Goal: Task Accomplishment & Management: Complete application form

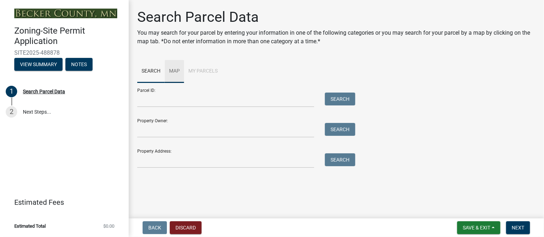
click at [176, 71] on link "Map" at bounding box center [174, 71] width 19 height 23
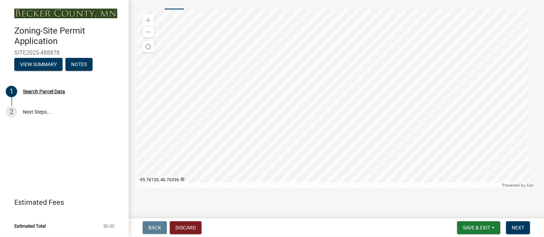
scroll to position [74, 0]
click at [305, 149] on div at bounding box center [336, 98] width 398 height 179
click at [367, 41] on div at bounding box center [336, 98] width 398 height 179
click at [327, 85] on div at bounding box center [336, 98] width 398 height 179
click at [294, 66] on div at bounding box center [336, 98] width 398 height 179
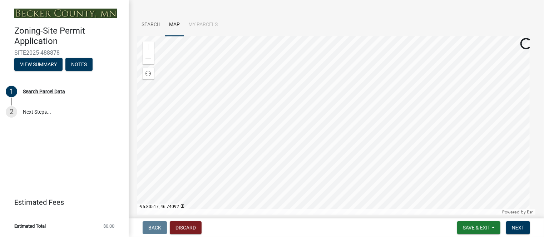
scroll to position [82, 0]
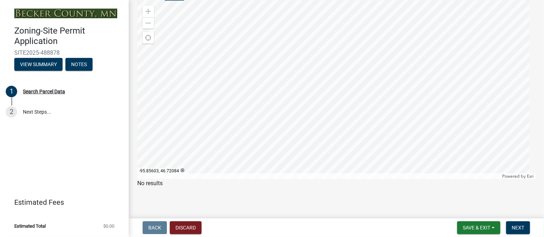
click at [273, 123] on div at bounding box center [336, 89] width 398 height 179
click at [272, 148] on div at bounding box center [336, 89] width 398 height 179
click at [269, 29] on div at bounding box center [336, 89] width 398 height 179
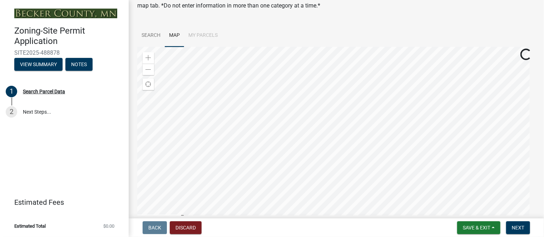
scroll to position [71, 0]
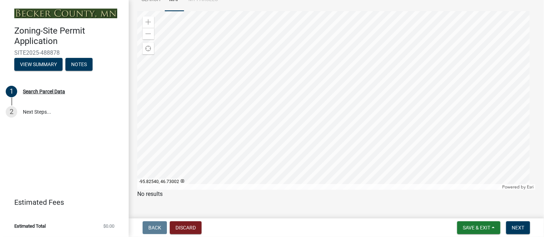
click at [288, 79] on div at bounding box center [336, 100] width 398 height 179
click at [202, 159] on div at bounding box center [336, 100] width 398 height 179
click at [327, 78] on div at bounding box center [336, 100] width 398 height 179
click at [322, 112] on div at bounding box center [336, 100] width 398 height 179
click at [354, 113] on div at bounding box center [336, 100] width 398 height 179
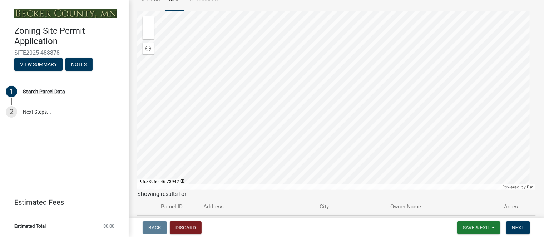
click at [226, 43] on div at bounding box center [336, 100] width 398 height 179
click at [491, 188] on div at bounding box center [336, 100] width 398 height 179
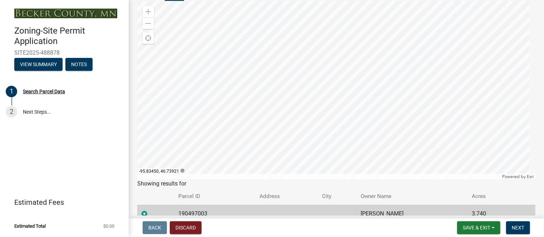
scroll to position [116, 0]
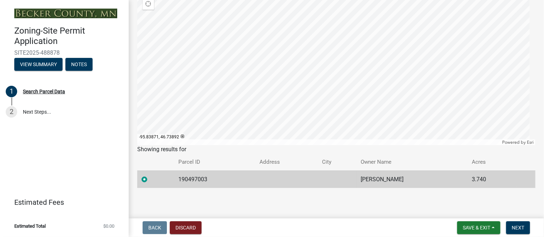
click at [317, 131] on div at bounding box center [336, 55] width 398 height 179
click at [517, 226] on span "Next" at bounding box center [518, 228] width 13 height 6
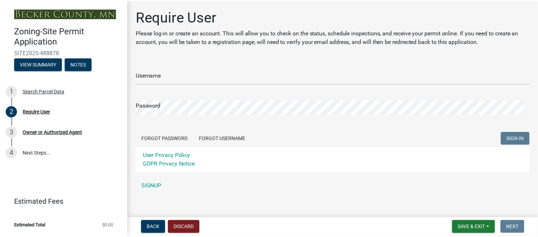
scroll to position [6, 0]
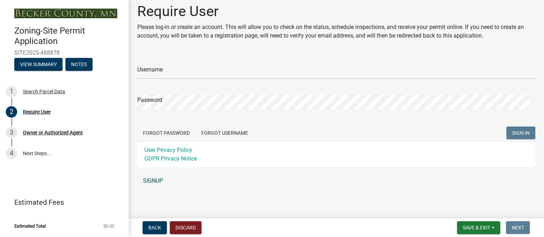
click at [159, 178] on link "SIGNUP" at bounding box center [336, 181] width 398 height 14
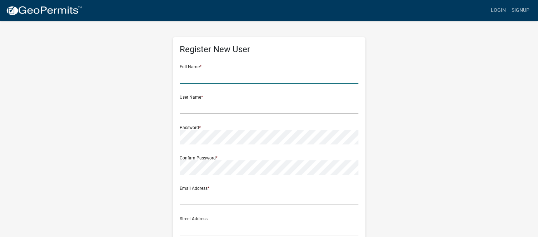
click at [236, 71] on input "text" at bounding box center [269, 76] width 179 height 15
type input "D"
type input "Dean DuChene"
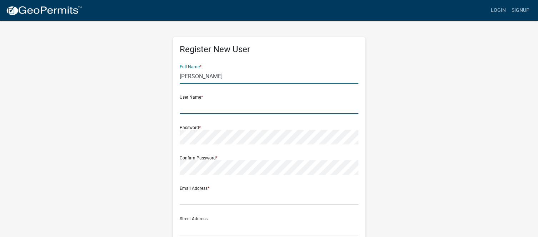
click at [189, 114] on input "text" at bounding box center [269, 106] width 179 height 15
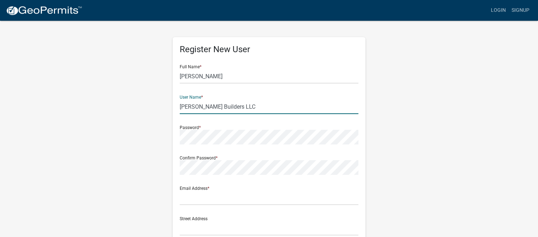
type input "[PERSON_NAME] Builders LLC"
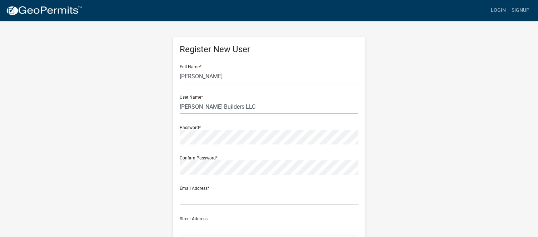
click at [186, 125] on div "Password *" at bounding box center [269, 132] width 179 height 25
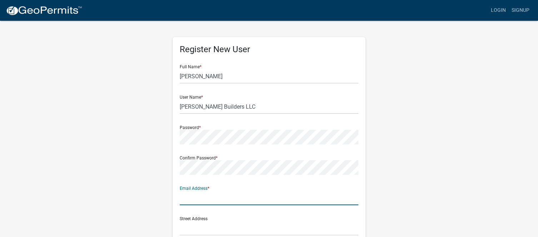
click at [226, 192] on input "text" at bounding box center [269, 198] width 179 height 15
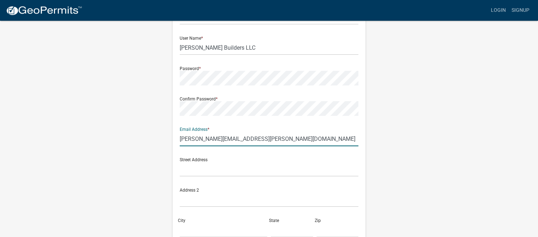
scroll to position [71, 0]
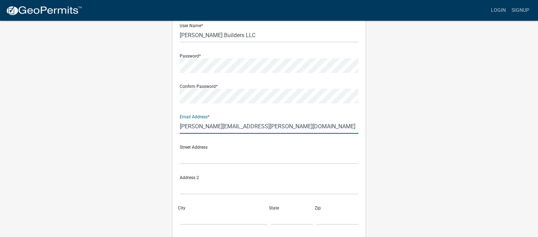
type input "dean.duchene@icloud.com"
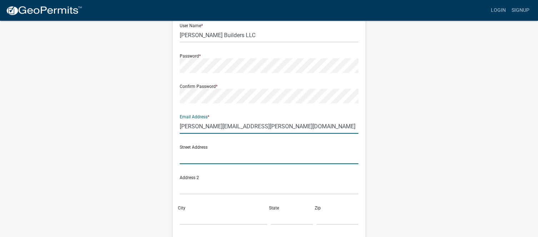
click at [220, 158] on input "text" at bounding box center [269, 156] width 179 height 15
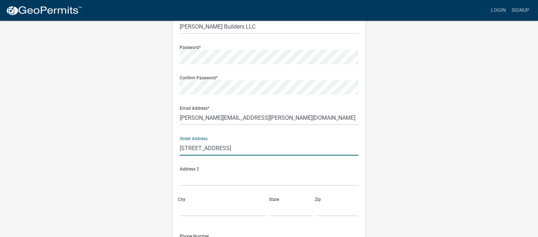
scroll to position [107, 0]
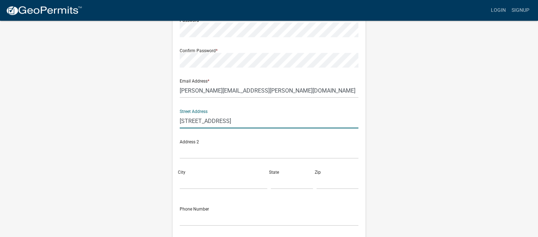
type input "18163 Cherry Creek Ln"
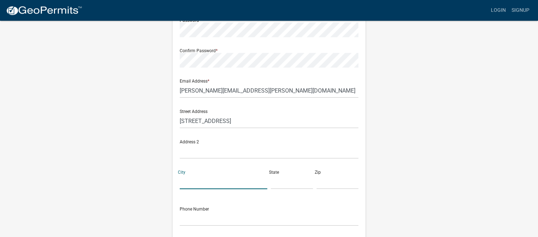
click at [210, 181] on input "City" at bounding box center [224, 181] width 88 height 15
type input "Detroit Lakes"
click at [282, 183] on input "text" at bounding box center [292, 181] width 42 height 15
click at [279, 184] on input "text" at bounding box center [292, 181] width 42 height 15
type input "MN"
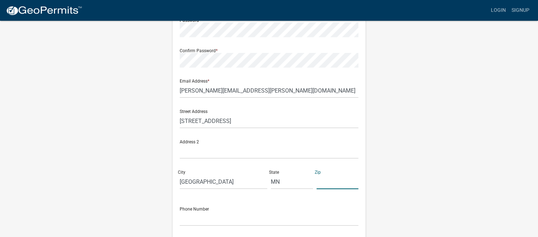
click at [335, 181] on input "text" at bounding box center [338, 181] width 42 height 15
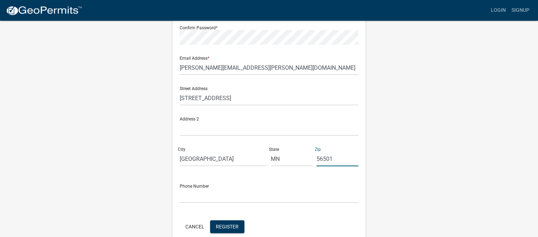
scroll to position [143, 0]
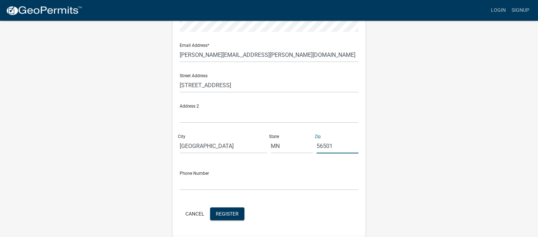
type input "56501"
click at [259, 186] on input "text" at bounding box center [269, 182] width 179 height 15
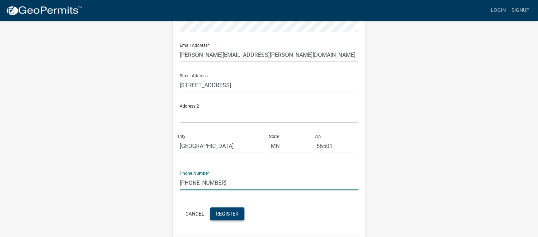
type input "218-849-7478"
click at [220, 218] on button "Register" at bounding box center [227, 213] width 34 height 13
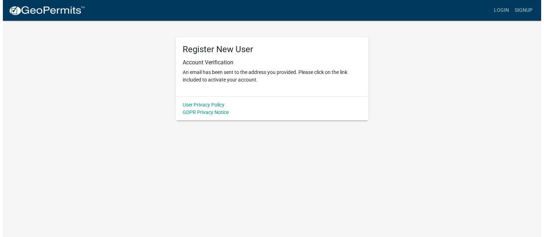
scroll to position [0, 0]
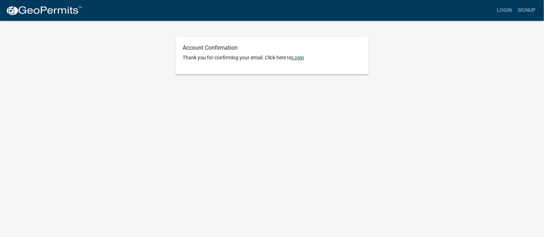
click at [295, 58] on link "Login" at bounding box center [298, 58] width 13 height 6
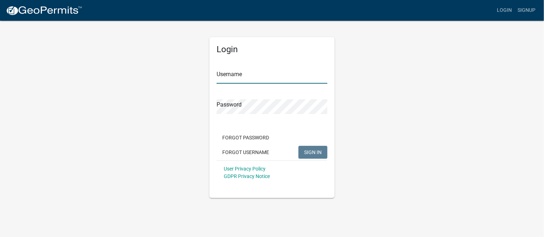
type input "[PERSON_NAME] Builders LLC"
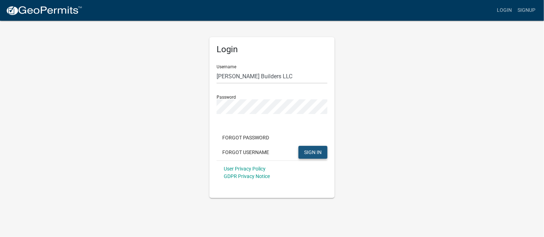
click at [309, 151] on span "SIGN IN" at bounding box center [313, 152] width 18 height 6
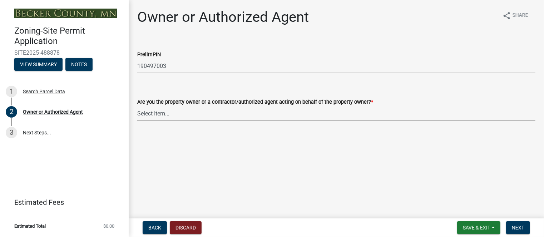
click at [153, 113] on select "Select Item... Property Owner Authorized Agent" at bounding box center [336, 113] width 398 height 15
click at [137, 106] on select "Select Item... Property Owner Authorized Agent" at bounding box center [336, 113] width 398 height 15
select select "059d621c-7166-4fbc-97da-2eca626821a9"
click at [515, 227] on span "Next" at bounding box center [518, 228] width 13 height 6
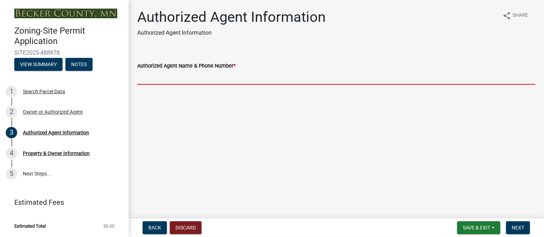
click at [210, 76] on input "Authorized Agent Name & Phone Number *" at bounding box center [336, 77] width 398 height 15
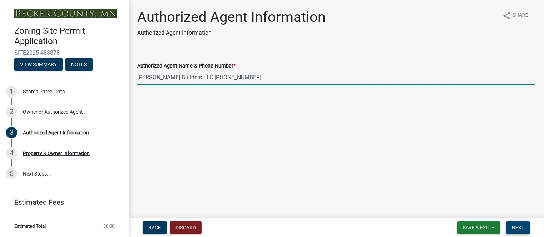
type input "[PERSON_NAME] Builders LLC [PHONE_NUMBER]"
click at [518, 227] on span "Next" at bounding box center [518, 228] width 13 height 6
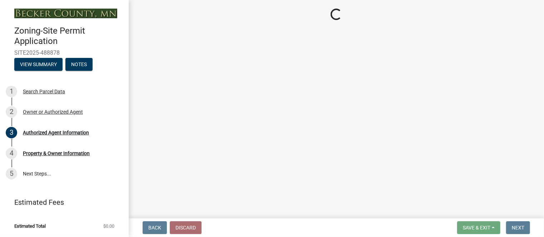
select select "a752e4d6-14bd-4f0f-bfe8-5b67ead45659"
select select "4439e411-f9ac-4451-8e9c-dcab1ac02f4d"
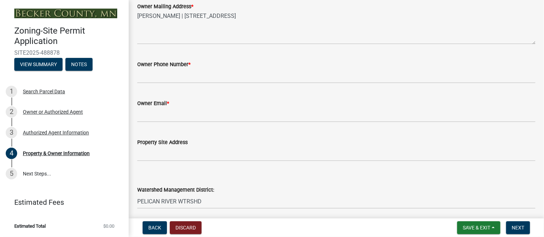
scroll to position [214, 0]
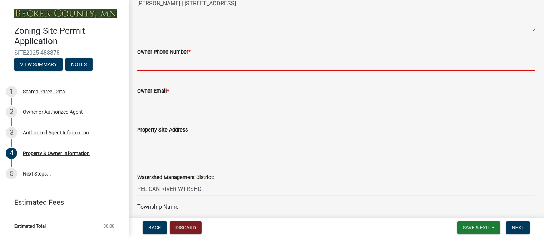
click at [248, 61] on input "Owner Phone Number *" at bounding box center [336, 63] width 398 height 15
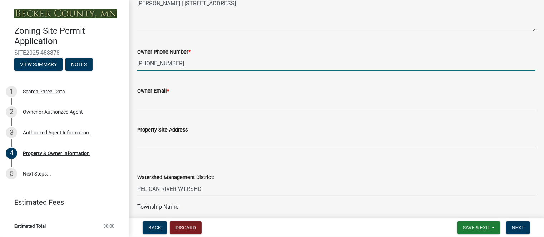
type input "[PHONE_NUMBER]"
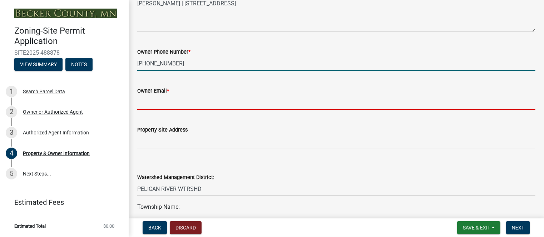
click at [200, 105] on input "Owner Email *" at bounding box center [336, 102] width 398 height 15
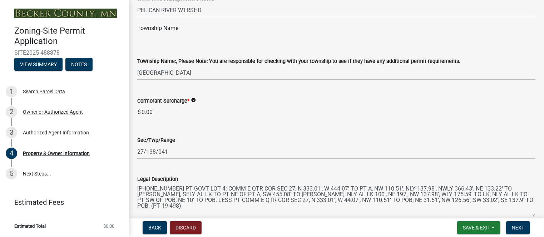
scroll to position [429, 0]
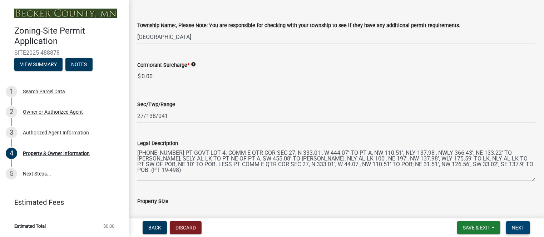
type input "[EMAIL_ADDRESS][DOMAIN_NAME]"
click at [511, 224] on button "Next" at bounding box center [518, 227] width 24 height 13
click at [519, 226] on span "Next" at bounding box center [518, 228] width 13 height 6
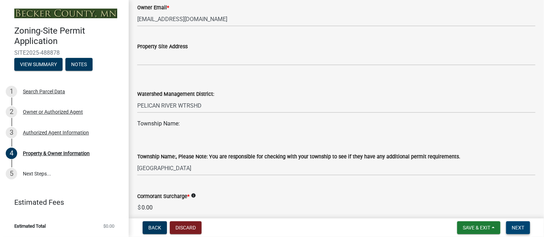
scroll to position [250, 0]
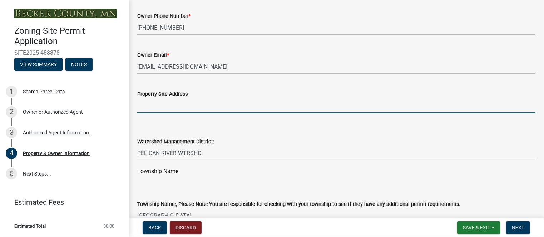
click at [184, 106] on input "Property Site Address" at bounding box center [336, 105] width 398 height 15
click at [180, 107] on input "26532" at bounding box center [336, 105] width 398 height 15
type input "26532 [PERSON_NAME][GEOGRAPHIC_DATA] ln"
click at [522, 229] on span "Next" at bounding box center [518, 228] width 13 height 6
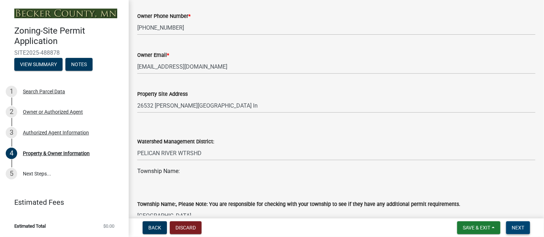
click at [512, 227] on span "Next" at bounding box center [518, 228] width 13 height 6
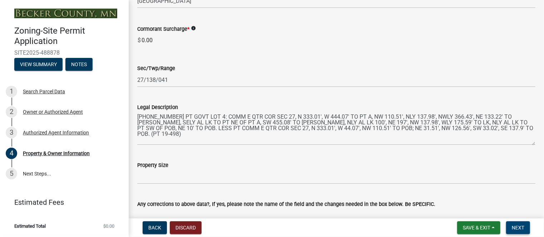
scroll to position [465, 0]
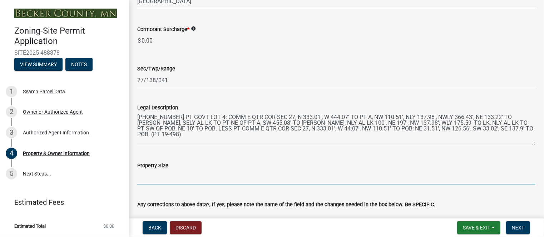
click at [187, 171] on input "Property Size" at bounding box center [336, 177] width 398 height 15
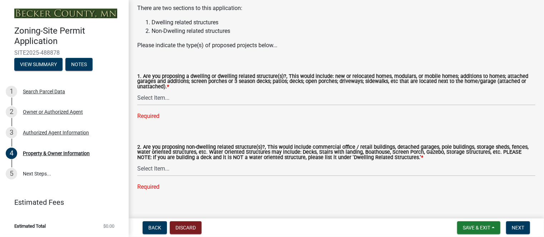
scroll to position [775, 0]
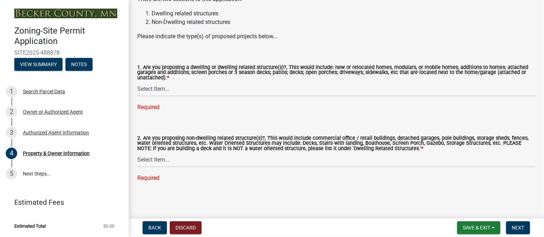
type input "4.74 acres"
click at [144, 91] on select "Select Item... Yes No" at bounding box center [336, 89] width 398 height 15
click at [137, 82] on select "Select Item... Yes No" at bounding box center [336, 89] width 398 height 15
select select "f87eba17-8ed9-4ad8-aefc-fe36a3f3544b"
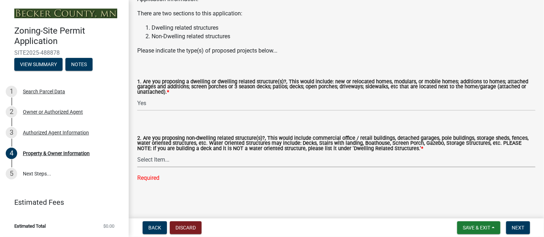
click at [152, 159] on select "Select Item... Yes No" at bounding box center [336, 160] width 398 height 15
click at [137, 153] on select "Select Item... Yes No" at bounding box center [336, 160] width 398 height 15
select select "5a5634ed-f11e-4c7b-90e1-096e6cfd17b9"
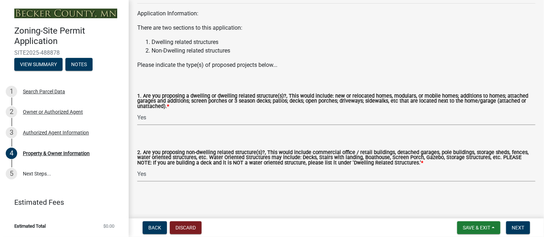
click at [142, 119] on select "Select Item... Yes No" at bounding box center [336, 117] width 398 height 15
click at [137, 110] on select "Select Item... Yes No" at bounding box center [336, 117] width 398 height 15
select select "fcf6d223-6c57-4dc5-b63a-a94704169022"
click at [513, 227] on span "Next" at bounding box center [518, 228] width 13 height 6
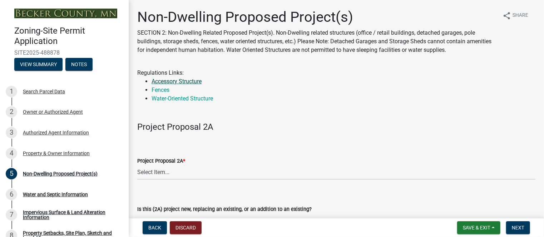
click at [177, 82] on link "Accessory Structure" at bounding box center [177, 81] width 50 height 7
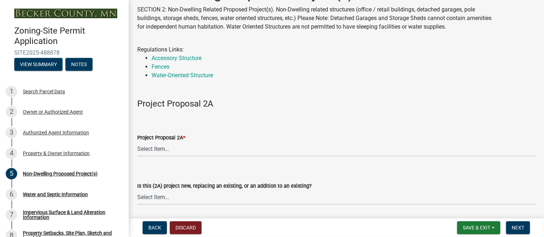
scroll to position [36, 0]
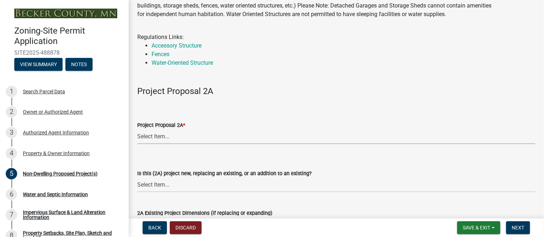
click at [144, 138] on select "Select Item... N/A Commercial Office/Retail Building Detached Garage Pole Build…" at bounding box center [336, 136] width 398 height 15
click at [137, 129] on select "Select Item... N/A Commercial Office/Retail Building Detached Garage Pole Build…" at bounding box center [336, 136] width 398 height 15
select select "273652f8-2357-47c0-90cc-77e373caeeb7"
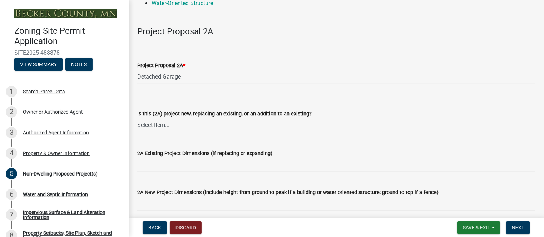
scroll to position [107, 0]
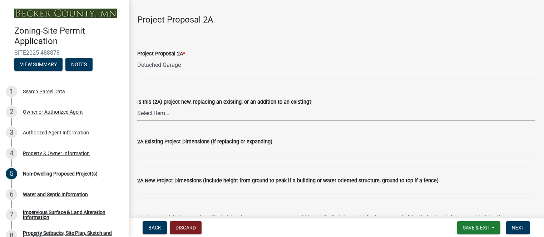
click at [154, 118] on select "Select Item... New to Property (new or used structure) Relocating/moving existi…" at bounding box center [336, 113] width 398 height 15
click at [137, 106] on select "Select Item... New to Property (new or used structure) Relocating/moving existi…" at bounding box center [336, 113] width 398 height 15
select select "3a2d96d3-fd69-4ed9-bae4-7a5aa03a7e58"
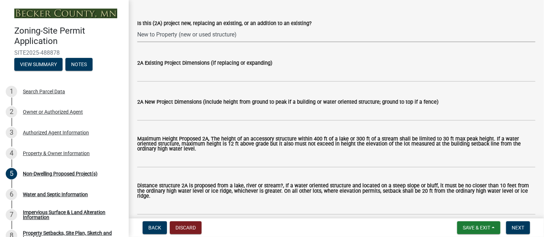
scroll to position [179, 0]
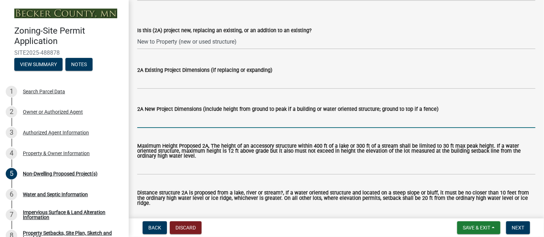
click at [158, 119] on input "2A New Project Dimensions (include height from ground to peak if a building or …" at bounding box center [336, 120] width 398 height 15
type input "40x72x13"
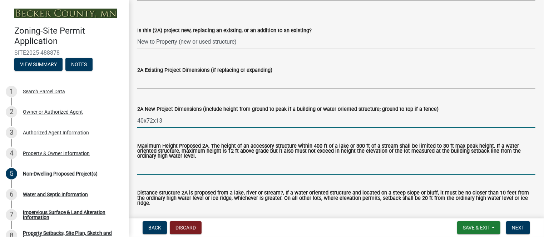
click at [175, 168] on input "Maximum Height Proposed 2A, The height of an accessory structure within 400 ft …" at bounding box center [336, 167] width 398 height 15
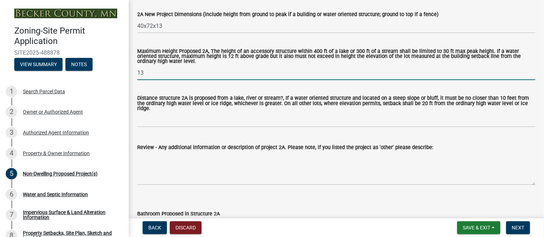
scroll to position [286, 0]
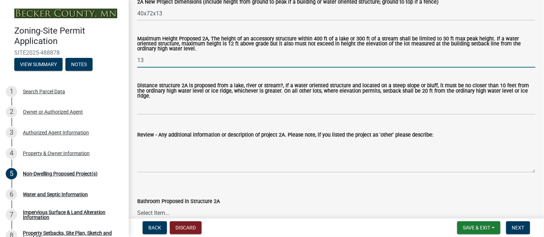
type input "13"
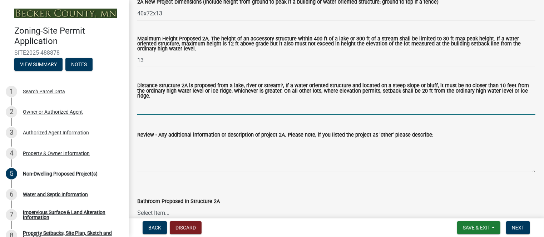
click at [212, 105] on input "Distance structure 2A is proposed from a lake, river or stream?, If a water ori…" at bounding box center [336, 107] width 398 height 15
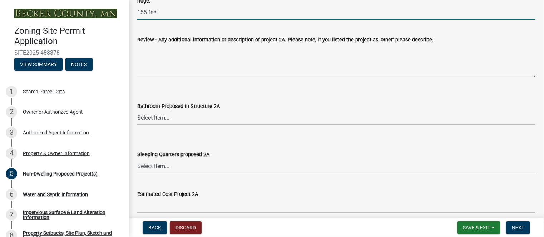
scroll to position [393, 0]
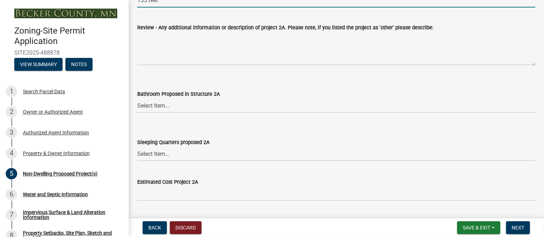
type input "155 feet"
click at [146, 101] on select "Select Item... N/A Yes No" at bounding box center [336, 105] width 398 height 15
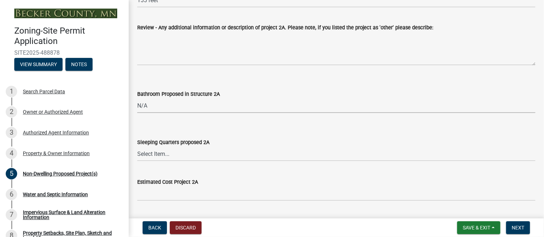
click at [137, 98] on select "Select Item... N/A Yes No" at bounding box center [336, 105] width 398 height 15
select select "6094bfe3-a997-46d7-8224-ceb3abf7e49e"
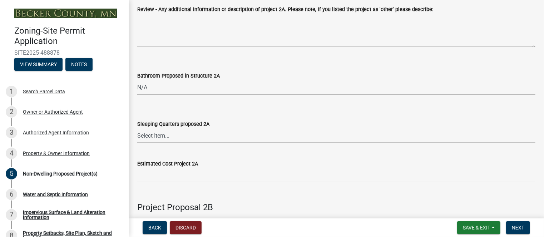
scroll to position [429, 0]
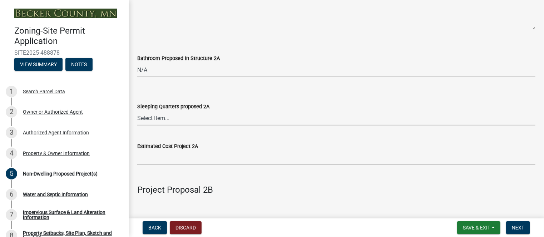
click at [153, 111] on select "Select Item... N/A Yes No" at bounding box center [336, 118] width 398 height 15
click at [137, 111] on select "Select Item... N/A Yes No" at bounding box center [336, 118] width 398 height 15
select select "ae391dbd-f41d-43ca-bdf1-092bd9136923"
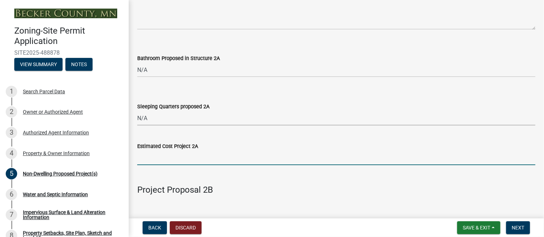
click at [170, 156] on input "text" at bounding box center [336, 157] width 398 height 15
type input "1"
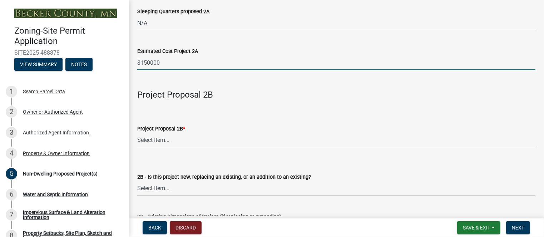
scroll to position [536, 0]
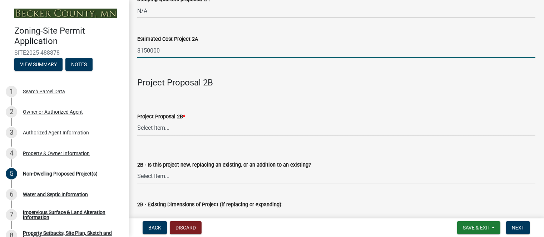
type input "150000"
click at [157, 122] on select "Select Item... N/A Commercial Office/Retail Building Detached Garage Pole Build…" at bounding box center [336, 128] width 398 height 15
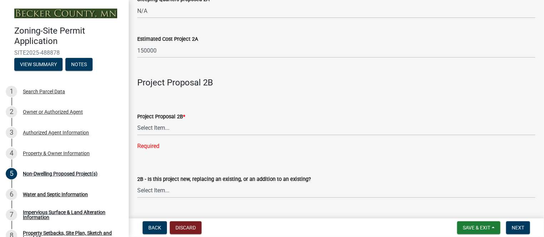
click at [276, 86] on wm-data-entity-input "Project Proposal 2B" at bounding box center [336, 78] width 398 height 29
click at [152, 143] on div "Required" at bounding box center [336, 146] width 398 height 9
click at [191, 112] on div "Project Proposal 2B *" at bounding box center [336, 116] width 398 height 9
click at [149, 124] on select "Select Item... N/A Commercial Office/Retail Building Detached Garage Pole Build…" at bounding box center [336, 128] width 398 height 15
click at [137, 121] on select "Select Item... N/A Commercial Office/Retail Building Detached Garage Pole Build…" at bounding box center [336, 128] width 398 height 15
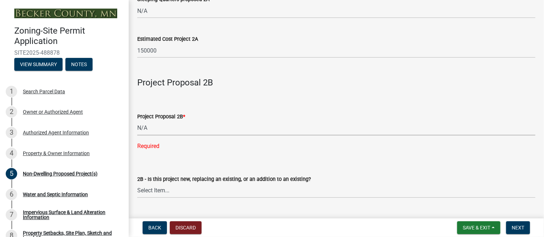
select select "258cbdbc-8629-455d-9fed-6a57bf82144e"
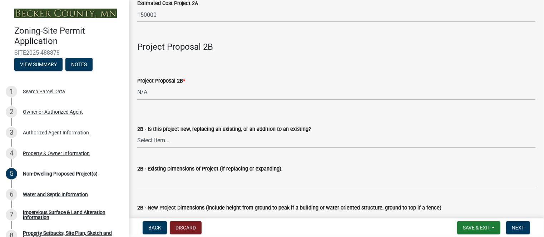
scroll to position [608, 0]
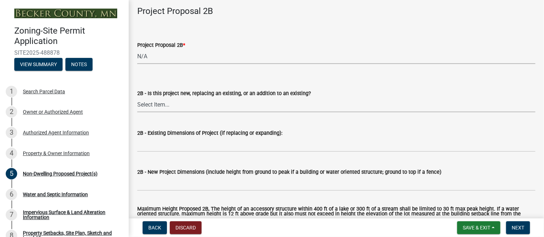
click at [164, 101] on select "Select Item... New to Property (new or used structure) Relocating/moving existi…" at bounding box center [336, 105] width 398 height 15
click at [233, 74] on div "2B - Is this project new, replacing an existing, or an addition to an existing?…" at bounding box center [336, 91] width 398 height 42
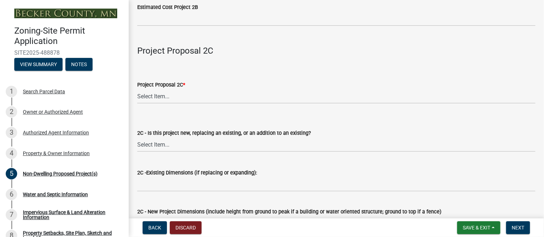
scroll to position [1072, 0]
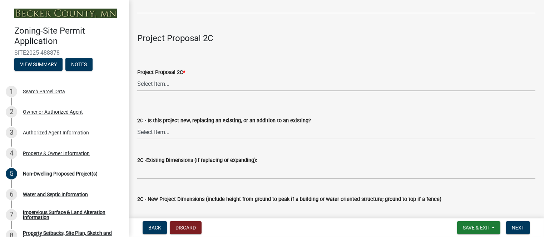
click at [163, 76] on select "Select Item... N/A Commercial Office/Retail Building Detached Garage Pole Build…" at bounding box center [336, 83] width 398 height 15
click at [137, 76] on select "Select Item... N/A Commercial Office/Retail Building Detached Garage Pole Build…" at bounding box center [336, 83] width 398 height 15
select select "a9a8393f-3c28-47b8-b6d9-84c94641c3fc"
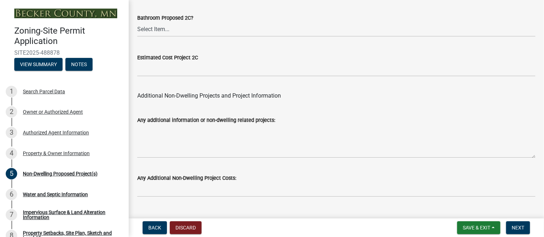
scroll to position [1503, 0]
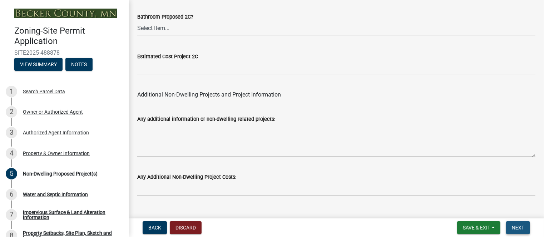
click at [515, 225] on span "Next" at bounding box center [518, 228] width 13 height 6
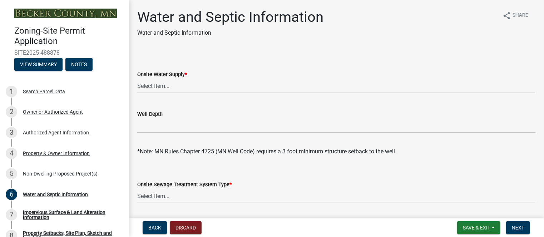
click at [158, 85] on select "Select Item... Well New Well to be Installed Attached to City Water System No o…" at bounding box center [336, 86] width 398 height 15
click at [137, 79] on select "Select Item... Well New Well to be Installed Attached to City Water System No o…" at bounding box center [336, 86] width 398 height 15
select select "9c51a48b-0bee-4836-8d5c-beab6e77ad2a"
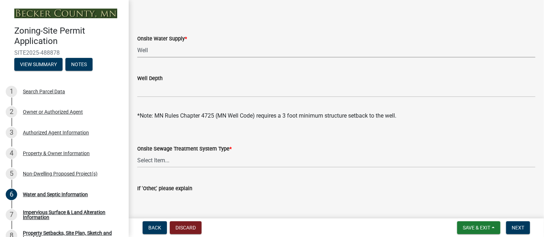
scroll to position [71, 0]
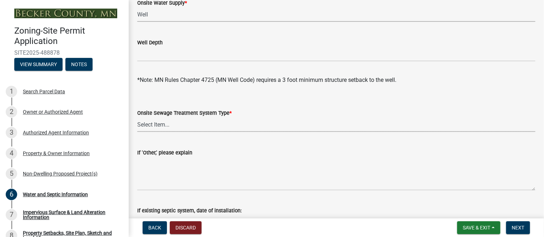
click at [161, 124] on select "Select Item... No existing or proposed septic Proposed New or Corrected Septic …" at bounding box center [336, 124] width 398 height 15
click at [137, 117] on select "Select Item... No existing or proposed septic Proposed New or Corrected Septic …" at bounding box center [336, 124] width 398 height 15
select select "25b8aef2-9eed-4c0f-8836-08d4b8d082b1"
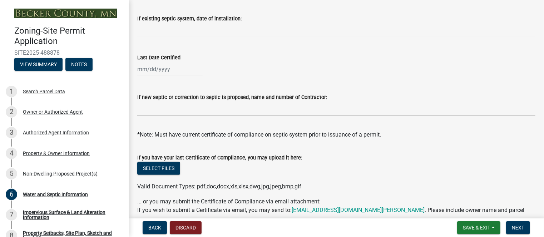
scroll to position [286, 0]
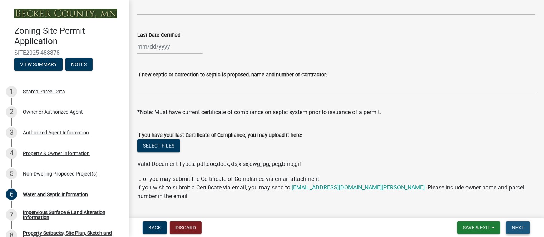
click at [515, 231] on button "Next" at bounding box center [518, 227] width 24 height 13
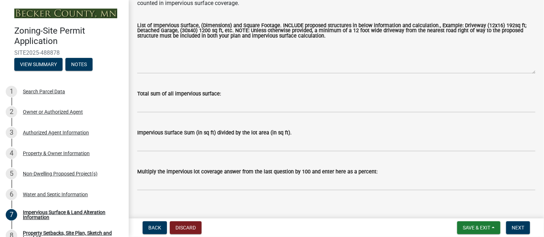
scroll to position [131, 0]
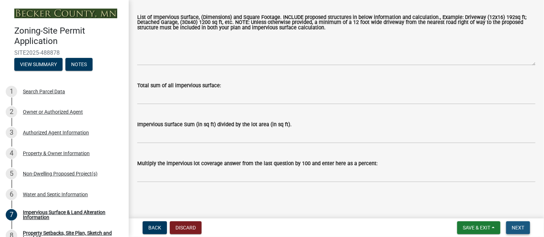
click at [513, 224] on button "Next" at bounding box center [518, 227] width 24 height 13
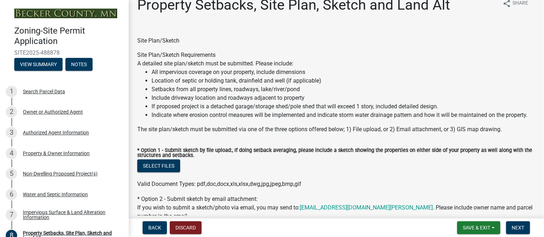
scroll to position [0, 0]
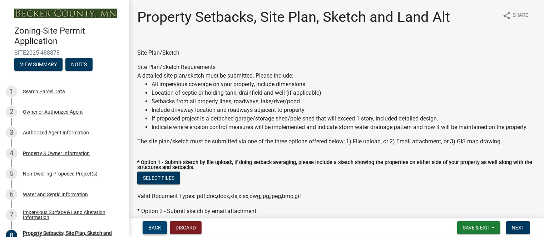
click at [153, 227] on span "Back" at bounding box center [154, 228] width 13 height 6
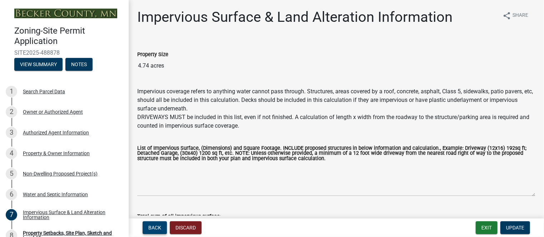
click at [151, 230] on span "Back" at bounding box center [154, 228] width 13 height 6
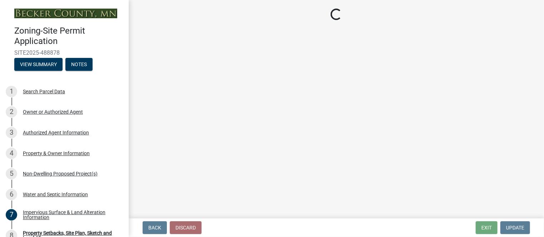
select select "9c51a48b-0bee-4836-8d5c-beab6e77ad2a"
select select "25b8aef2-9eed-4c0f-8836-08d4b8d082b1"
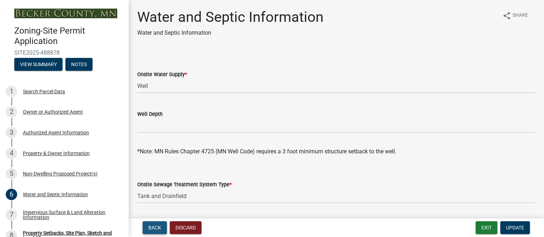
click at [152, 229] on span "Back" at bounding box center [154, 228] width 13 height 6
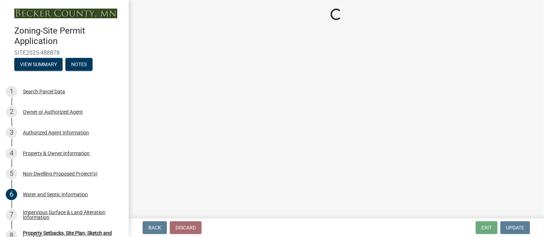
select select "273652f8-2357-47c0-90cc-77e373caeeb7"
select select "3a2d96d3-fd69-4ed9-bae4-7a5aa03a7e58"
select select "6094bfe3-a997-46d7-8224-ceb3abf7e49e"
select select "ae391dbd-f41d-43ca-bdf1-092bd9136923"
select select "258cbdbc-8629-455d-9fed-6a57bf82144e"
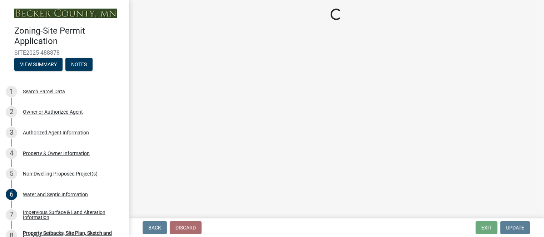
select select "a9a8393f-3c28-47b8-b6d9-84c94641c3fc"
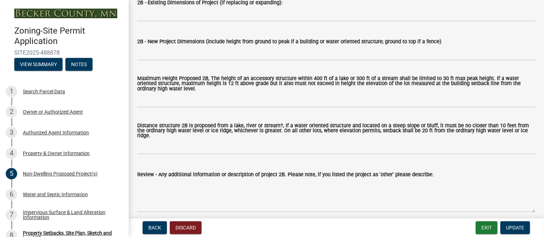
scroll to position [751, 0]
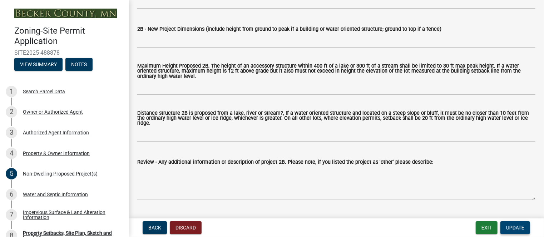
click at [508, 229] on span "Update" at bounding box center [515, 228] width 18 height 6
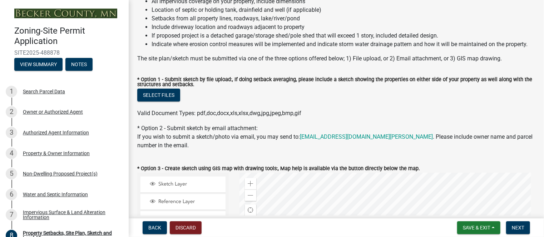
scroll to position [0, 0]
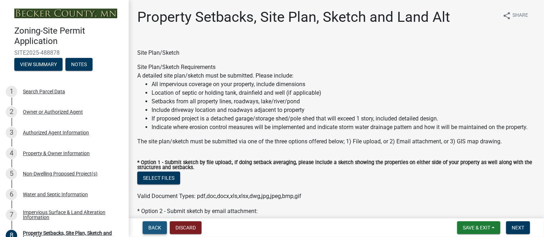
click at [149, 223] on button "Back" at bounding box center [155, 227] width 24 height 13
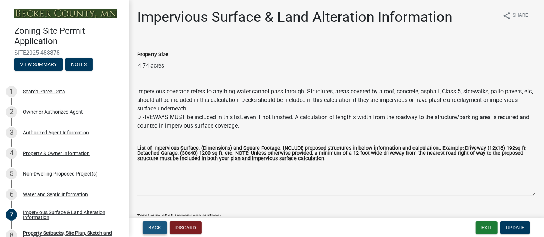
click at [155, 225] on span "Back" at bounding box center [154, 228] width 13 height 6
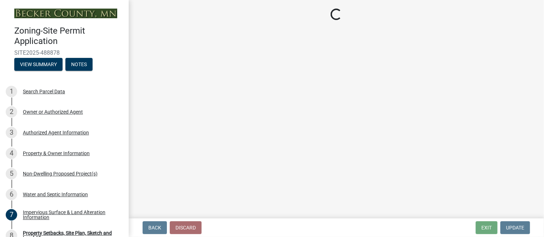
select select "9c51a48b-0bee-4836-8d5c-beab6e77ad2a"
select select "25b8aef2-9eed-4c0f-8836-08d4b8d082b1"
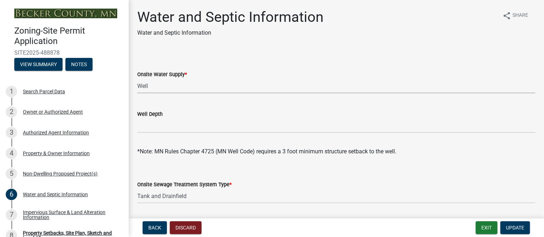
click at [161, 86] on select "Select Item... Well New Well to be Installed Attached to City Water System No o…" at bounding box center [336, 86] width 398 height 15
click at [137, 79] on select "Select Item... Well New Well to be Installed Attached to City Water System No o…" at bounding box center [336, 86] width 398 height 15
select select "36c179e4-d9bc-4e26-9fa7-a2562bd8114c"
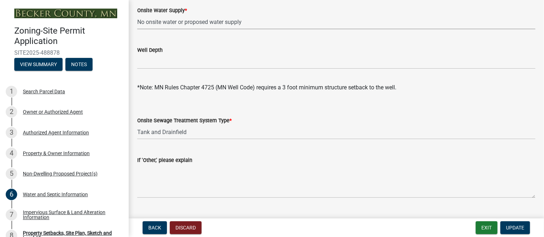
scroll to position [71, 0]
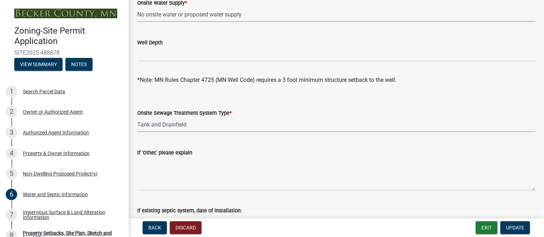
click at [196, 124] on select "Select Item... No existing or proposed septic Proposed New or Corrected Septic …" at bounding box center [336, 124] width 398 height 15
click at [137, 117] on select "Select Item... No existing or proposed septic Proposed New or Corrected Septic …" at bounding box center [336, 124] width 398 height 15
select select "a01a1fb1-1490-43e2-af36-29ac4cf5629f"
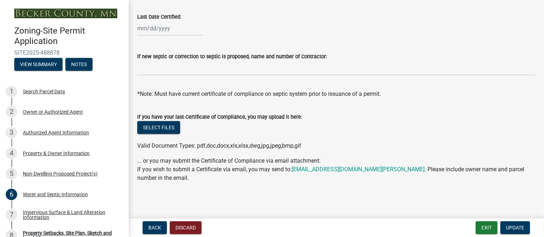
scroll to position [305, 0]
drag, startPoint x: 514, startPoint y: 226, endPoint x: 503, endPoint y: 222, distance: 11.4
click at [513, 226] on span "Update" at bounding box center [515, 228] width 18 height 6
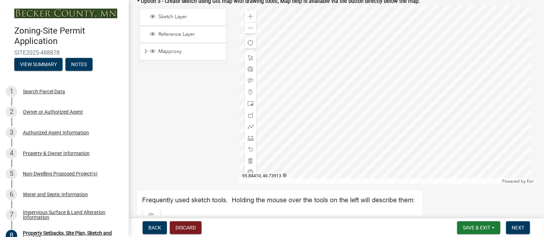
scroll to position [286, 0]
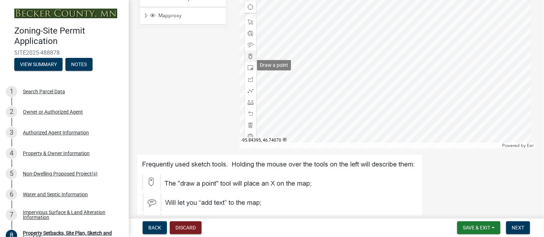
click at [249, 59] on span at bounding box center [251, 57] width 6 height 6
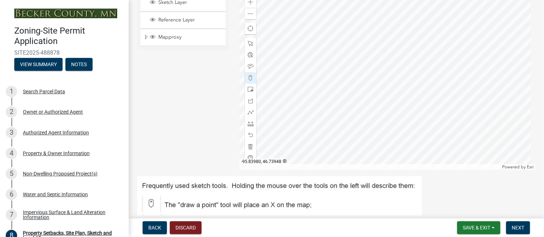
click at [378, 119] on div at bounding box center [387, 80] width 296 height 179
click at [378, 121] on div at bounding box center [387, 80] width 296 height 179
click at [383, 124] on div at bounding box center [387, 80] width 296 height 179
click at [384, 130] on div at bounding box center [387, 80] width 296 height 179
click at [247, 129] on div at bounding box center [250, 123] width 11 height 11
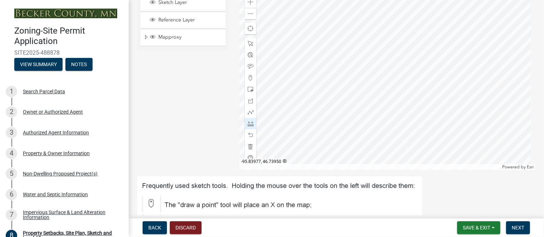
click at [384, 124] on div at bounding box center [387, 80] width 296 height 179
click at [387, 133] on div at bounding box center [387, 80] width 296 height 179
click at [391, 130] on div at bounding box center [387, 80] width 296 height 179
click at [387, 122] on div at bounding box center [387, 80] width 296 height 179
click at [392, 121] on div at bounding box center [387, 80] width 296 height 179
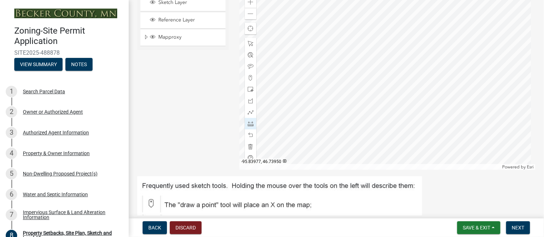
click at [388, 123] on div at bounding box center [387, 80] width 296 height 179
click at [251, 81] on span at bounding box center [251, 78] width 6 height 6
click at [250, 81] on span at bounding box center [251, 78] width 6 height 6
click at [393, 122] on div at bounding box center [387, 80] width 296 height 179
click at [397, 127] on div at bounding box center [387, 80] width 296 height 179
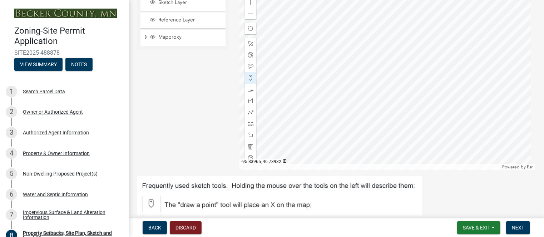
click at [392, 131] on div at bounding box center [387, 80] width 296 height 179
click at [386, 127] on div at bounding box center [387, 80] width 296 height 179
drag, startPoint x: 251, startPoint y: 133, endPoint x: 251, endPoint y: 129, distance: 3.9
click at [251, 127] on span at bounding box center [251, 124] width 6 height 6
click at [386, 127] on div at bounding box center [387, 80] width 296 height 179
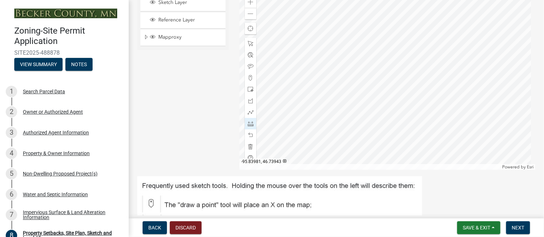
click at [390, 125] on div at bounding box center [387, 80] width 296 height 179
click at [394, 123] on div at bounding box center [387, 80] width 296 height 179
click at [393, 123] on div at bounding box center [387, 80] width 296 height 179
click at [254, 49] on div at bounding box center [250, 43] width 11 height 11
click at [249, 46] on span at bounding box center [251, 44] width 6 height 6
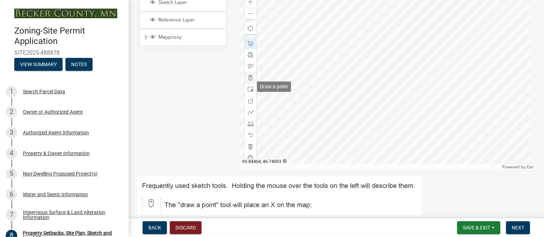
click at [248, 81] on span at bounding box center [251, 78] width 6 height 6
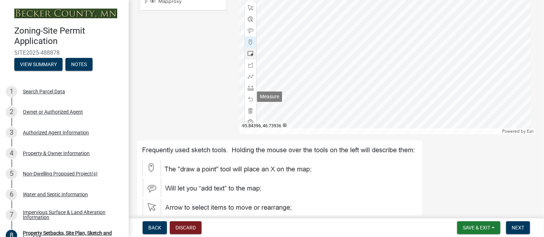
click at [250, 91] on span at bounding box center [251, 88] width 6 height 6
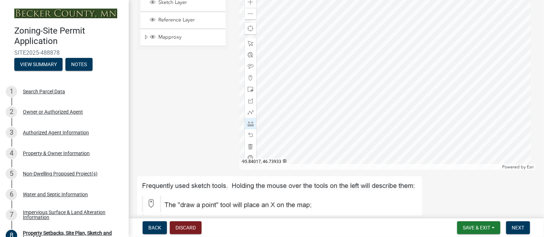
click at [379, 129] on div at bounding box center [387, 80] width 296 height 179
click at [377, 131] on div at bounding box center [387, 80] width 296 height 179
click at [386, 129] on div at bounding box center [387, 80] width 296 height 179
click at [397, 125] on div at bounding box center [387, 80] width 296 height 179
click at [399, 124] on div at bounding box center [387, 80] width 296 height 179
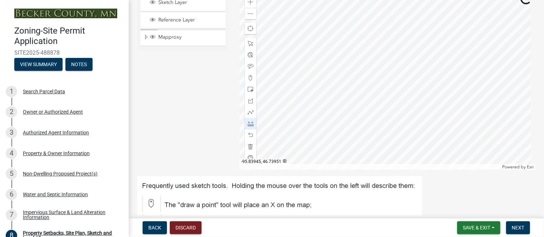
click at [433, 102] on div at bounding box center [387, 80] width 296 height 179
click at [442, 92] on div at bounding box center [387, 80] width 296 height 179
click at [446, 90] on div at bounding box center [387, 80] width 296 height 179
click at [249, 46] on span at bounding box center [251, 44] width 6 height 6
click at [248, 92] on span at bounding box center [251, 89] width 6 height 6
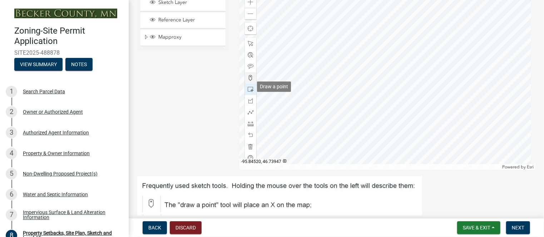
click at [249, 81] on span at bounding box center [251, 78] width 6 height 6
click at [429, 101] on div at bounding box center [387, 80] width 296 height 179
click at [427, 104] on div at bounding box center [387, 80] width 296 height 179
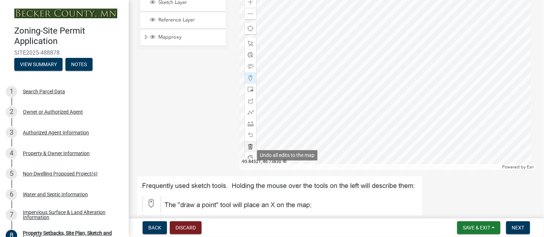
click at [249, 149] on span at bounding box center [251, 147] width 6 height 6
click at [250, 127] on span at bounding box center [251, 124] width 6 height 6
click at [424, 104] on div at bounding box center [387, 80] width 296 height 179
click at [422, 103] on div at bounding box center [387, 80] width 296 height 179
click at [439, 94] on div at bounding box center [387, 80] width 296 height 179
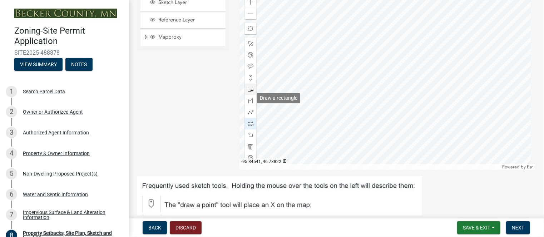
click at [246, 95] on div at bounding box center [250, 89] width 11 height 11
click at [439, 93] on div at bounding box center [387, 80] width 296 height 179
click at [446, 110] on div at bounding box center [387, 80] width 296 height 179
click at [436, 95] on div at bounding box center [387, 80] width 296 height 179
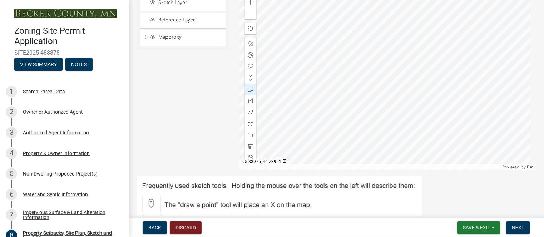
click at [436, 95] on div at bounding box center [387, 80] width 296 height 179
click at [251, 149] on span at bounding box center [251, 147] width 6 height 6
click at [248, 81] on span at bounding box center [251, 78] width 6 height 6
click at [441, 93] on div at bounding box center [387, 80] width 296 height 179
click at [252, 92] on span at bounding box center [251, 89] width 6 height 6
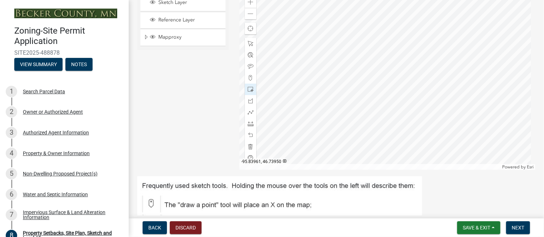
click at [440, 95] on div at bounding box center [387, 80] width 296 height 179
click at [249, 92] on span at bounding box center [251, 89] width 6 height 6
click at [441, 93] on div at bounding box center [387, 80] width 296 height 179
click at [440, 109] on div at bounding box center [387, 80] width 296 height 179
click at [447, 104] on div at bounding box center [387, 80] width 296 height 179
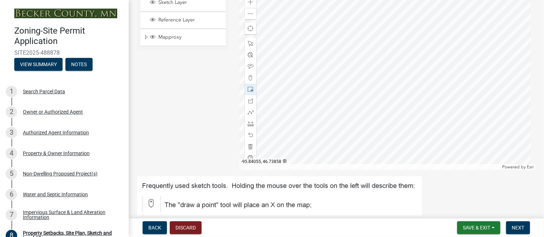
click at [407, 137] on div at bounding box center [387, 80] width 296 height 179
click at [191, 11] on div "Sketch Layer" at bounding box center [182, 3] width 85 height 16
click at [450, 88] on div at bounding box center [387, 80] width 296 height 179
click at [451, 77] on div at bounding box center [387, 80] width 296 height 179
click at [250, 149] on span at bounding box center [251, 147] width 6 height 6
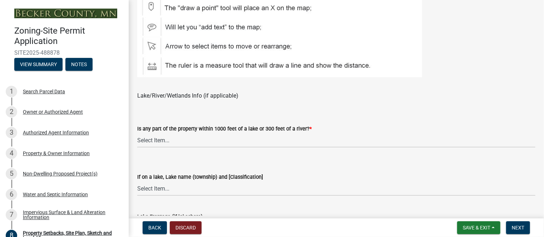
scroll to position [479, 0]
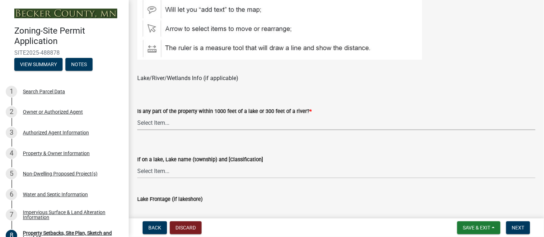
click at [162, 130] on select "Select Item... Shoreland-Riparian (Property is bordering a lake, river or strea…" at bounding box center [336, 122] width 398 height 15
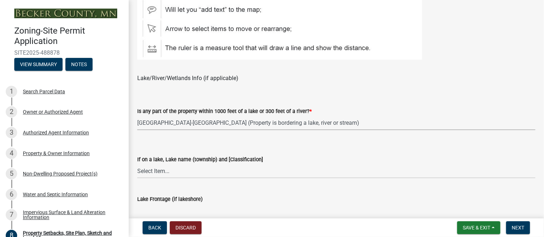
click at [137, 124] on select "Select Item... Shoreland-Riparian (Property is bordering a lake, river or strea…" at bounding box center [336, 122] width 398 height 15
select select "7b13c63f-e699-4112-b373-98fbd28ec536"
click at [143, 178] on select "Select Item... [GEOGRAPHIC_DATA] is not listed below [GEOGRAPHIC_DATA] ([GEOGRA…" at bounding box center [336, 171] width 398 height 15
click at [522, 173] on select "Select Item... [GEOGRAPHIC_DATA] is not listed below [GEOGRAPHIC_DATA] ([GEOGRA…" at bounding box center [336, 171] width 398 height 15
click at [154, 178] on select "Select Item... [GEOGRAPHIC_DATA] is not listed below [GEOGRAPHIC_DATA] ([GEOGRA…" at bounding box center [336, 171] width 398 height 15
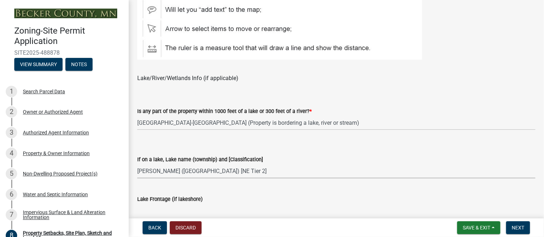
click at [137, 172] on select "Select Item... [GEOGRAPHIC_DATA] is not listed below [GEOGRAPHIC_DATA] ([GEOGRA…" at bounding box center [336, 171] width 398 height 15
select select "8d2cacce-ca19-4d44-985b-0e93690bf18d"
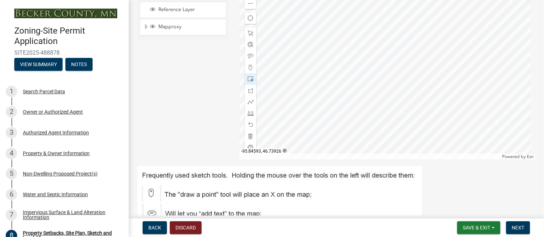
scroll to position [264, 0]
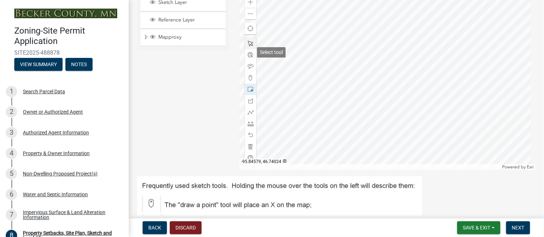
click at [249, 46] on span at bounding box center [251, 44] width 6 height 6
click at [248, 81] on span at bounding box center [251, 78] width 6 height 6
click at [444, 90] on div at bounding box center [387, 80] width 296 height 179
click at [436, 94] on div at bounding box center [387, 80] width 296 height 179
click at [442, 101] on div at bounding box center [387, 80] width 296 height 179
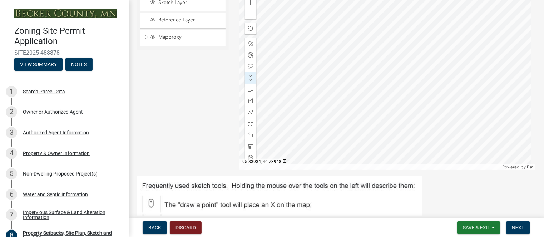
click at [449, 96] on div at bounding box center [387, 80] width 296 height 179
click at [512, 222] on button "Next" at bounding box center [518, 227] width 24 height 13
click at [514, 227] on span "Next" at bounding box center [518, 228] width 13 height 6
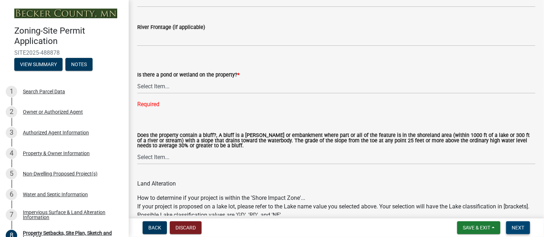
scroll to position [729, 0]
click at [158, 93] on select "Select Item... Yes No" at bounding box center [336, 86] width 398 height 15
click at [137, 87] on select "Select Item... Yes No" at bounding box center [336, 86] width 398 height 15
select select "b56a4575-9846-47cf-8067-c59a4853da22"
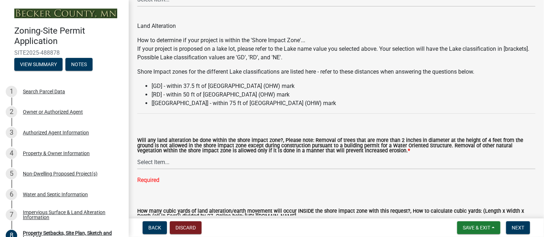
scroll to position [908, 0]
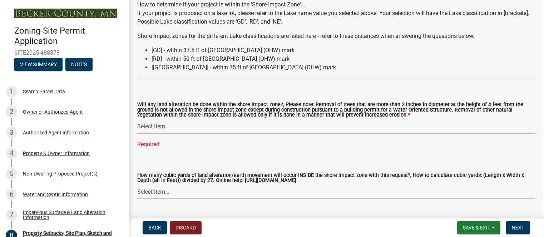
click at [152, 134] on select "Select Item... Yes No N/A" at bounding box center [336, 126] width 398 height 15
click at [137, 128] on select "Select Item... Yes No N/A" at bounding box center [336, 126] width 398 height 15
select select "e8ab2dc3-aa3f-46f3-9b4a-37eb25ad84af"
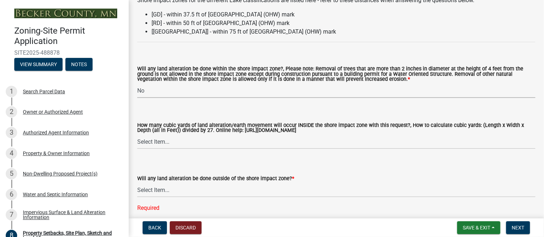
scroll to position [979, 0]
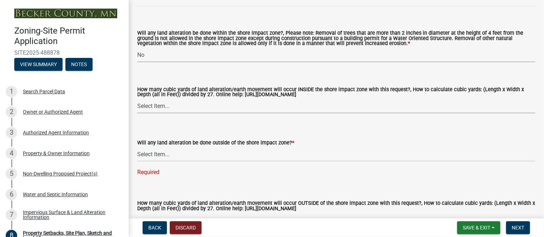
click at [146, 113] on select "Select Item... None 10 Cubic Yards or less 11-50 Cubic Yards Over 50 Cubic Yards" at bounding box center [336, 106] width 398 height 15
click at [137, 108] on select "Select Item... None 10 Cubic Yards or less 11-50 Cubic Yards Over 50 Cubic Yards" at bounding box center [336, 106] width 398 height 15
select select "796322b5-3e39-4ae3-9a85-c5f4264dfc0d"
click at [155, 162] on select "Select Item... Yes No N/A" at bounding box center [336, 154] width 398 height 15
click at [137, 156] on select "Select Item... Yes No N/A" at bounding box center [336, 154] width 398 height 15
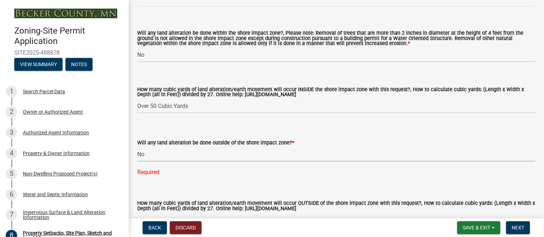
select select "b98836ba-4715-455d-97ab-be9a9df498a8"
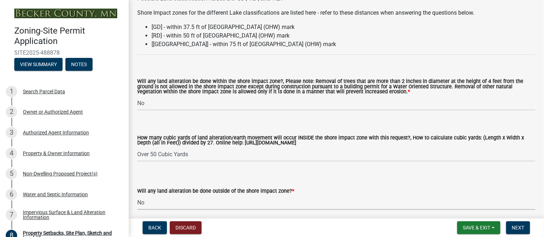
scroll to position [944, 0]
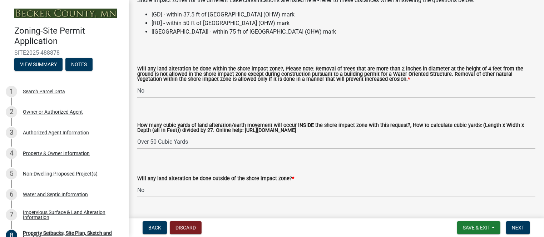
click at [173, 149] on select "Select Item... None 10 Cubic Yards or less 11-50 Cubic Yards Over 50 Cubic Yards" at bounding box center [336, 141] width 398 height 15
click at [137, 143] on select "Select Item... None 10 Cubic Yards or less 11-50 Cubic Yards Over 50 Cubic Yards" at bounding box center [336, 141] width 398 height 15
select select "27b2a8b4-abf6-463e-8c0c-7c5d2b4fe26f"
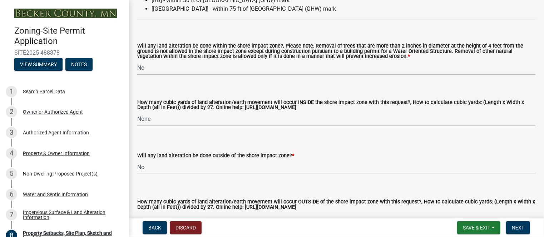
scroll to position [979, 0]
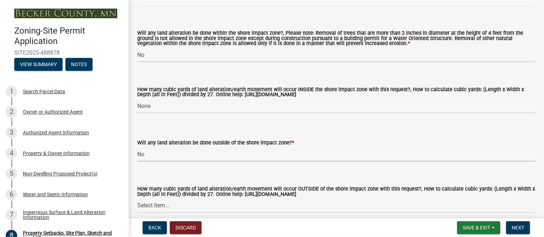
click at [140, 162] on select "Select Item... Yes No N/A" at bounding box center [336, 154] width 398 height 15
click at [137, 156] on select "Select Item... Yes No N/A" at bounding box center [336, 154] width 398 height 15
select select "5ad4ab64-b44e-481c-9000-9e5907aa74e1"
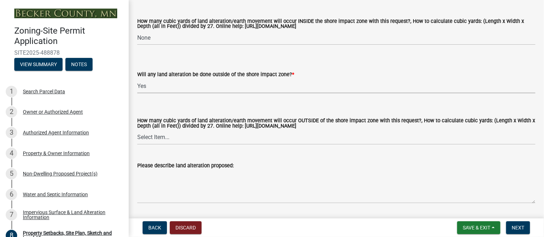
scroll to position [1051, 0]
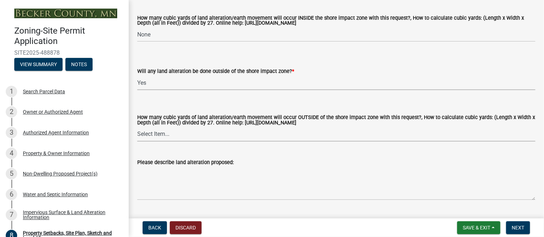
click at [165, 142] on select "Select Item... None 10 Cubic Yards or less 11-50 Cubic Yards Over 50 Cubic Yards" at bounding box center [336, 134] width 398 height 15
click at [137, 136] on select "Select Item... None 10 Cubic Yards or less 11-50 Cubic Yards Over 50 Cubic Yards" at bounding box center [336, 134] width 398 height 15
select select "e019de12-4845-45f2-ad10-5fb76eee0e55"
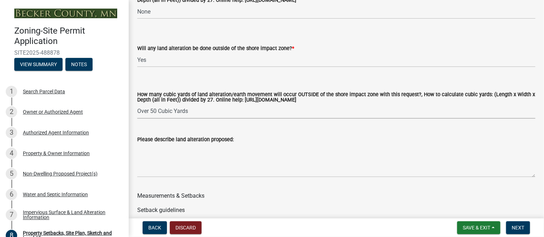
scroll to position [1087, 0]
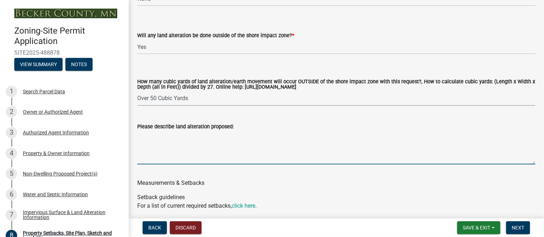
click at [170, 164] on textarea "Please describe land alteration proposed:" at bounding box center [336, 148] width 398 height 34
type textarea "b"
click at [197, 147] on textarea "dig out level pad and por conctete" at bounding box center [336, 148] width 398 height 34
click at [233, 146] on textarea "dig out level pad and poor conctete" at bounding box center [336, 148] width 398 height 34
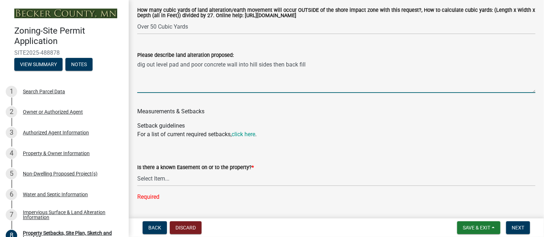
scroll to position [1194, 0]
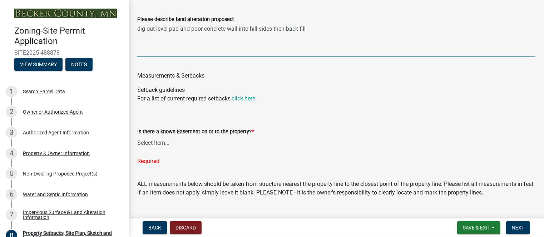
type textarea "dig out level pad and poor concrete wall into hill sides then back fill"
click at [154, 150] on select "Select Item... Yes No" at bounding box center [336, 143] width 398 height 15
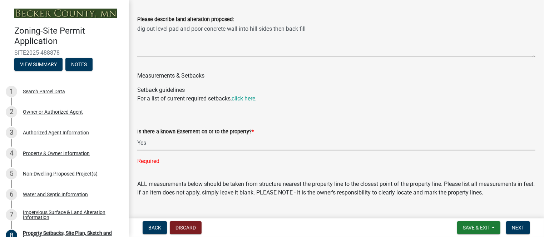
click at [137, 145] on select "Select Item... Yes No" at bounding box center [336, 143] width 398 height 15
select select "288143c3-cc30-40f5-bb2a-2522511345b2"
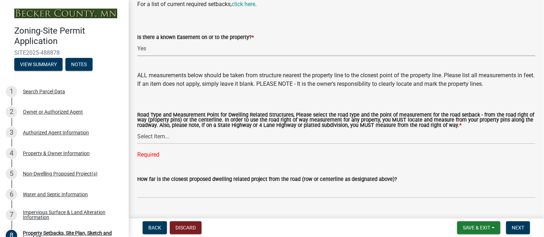
scroll to position [1301, 0]
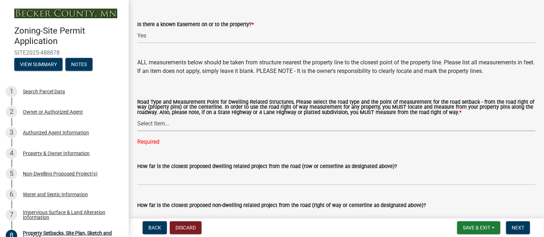
click at [154, 131] on select "Select Item... Private Easement - Right of Way Private Easement - Centerline Pu…" at bounding box center [336, 124] width 398 height 15
click at [137, 125] on select "Select Item... Private Easement - Right of Way Private Easement - Centerline Pu…" at bounding box center [336, 124] width 398 height 15
select select "1c6b2b2e-439c-462d-bb45-b31f31c95a9c"
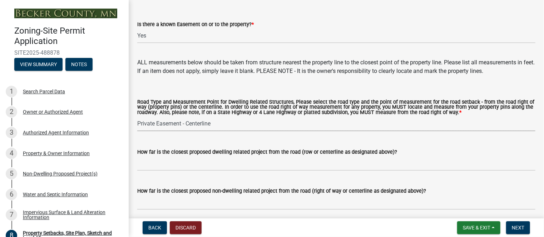
click at [156, 155] on div "How far is the closest proposed dwelling related project from the road (row or …" at bounding box center [336, 154] width 398 height 33
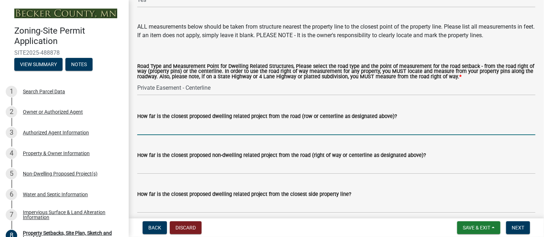
click at [182, 135] on input "How far is the closest proposed dwelling related project from the road (row or …" at bounding box center [336, 127] width 398 height 15
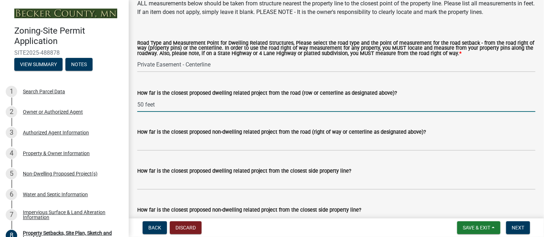
scroll to position [1373, 0]
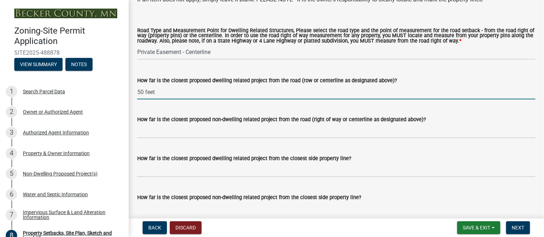
click at [211, 99] on input "50 feet" at bounding box center [336, 92] width 398 height 15
type input "5"
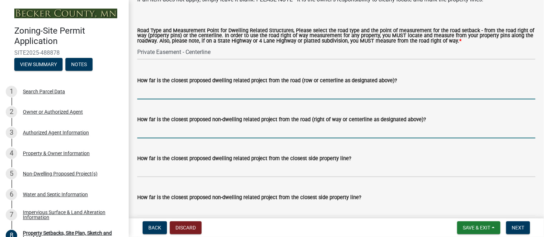
click at [181, 138] on input "How far is the closest proposed non-dwelling related project from the road (rig…" at bounding box center [336, 131] width 398 height 15
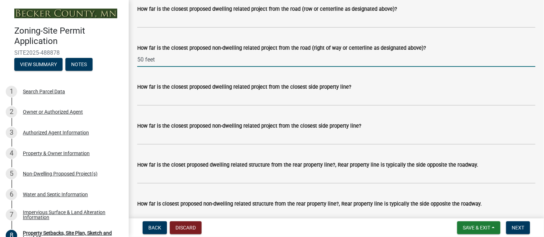
scroll to position [1480, 0]
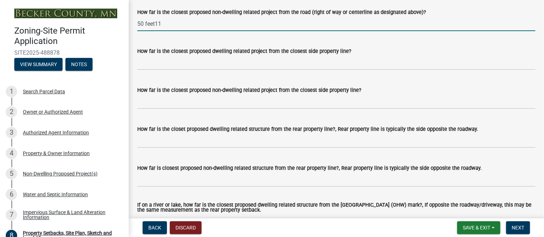
type input "50 feet11"
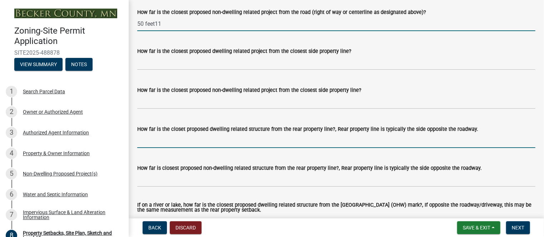
click at [174, 148] on input "How far is the closet proposed dwelling related structure from the rear propert…" at bounding box center [336, 140] width 398 height 15
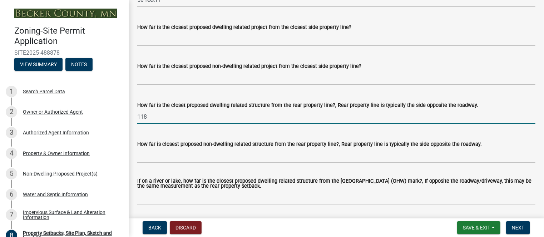
scroll to position [1516, 0]
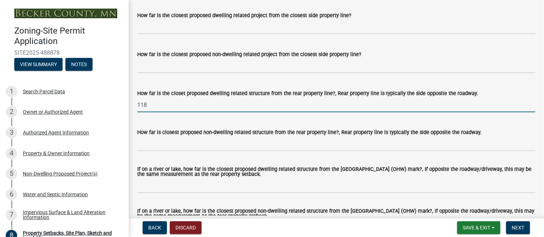
type input "118"
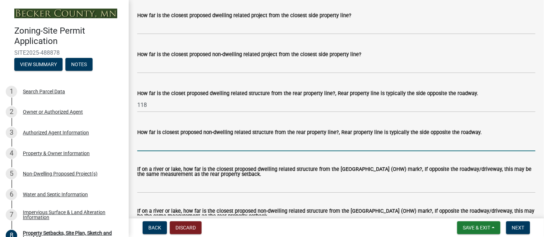
click at [308, 151] on input "How far is closest proposed non-dwelling related structure from the rear proper…" at bounding box center [336, 144] width 398 height 15
type input "118"
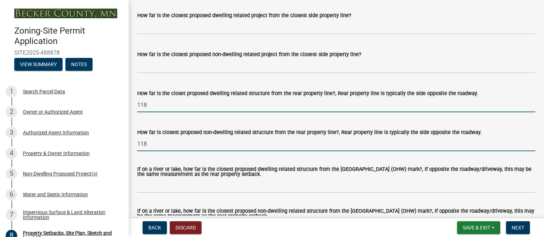
click at [222, 112] on input "118" at bounding box center [336, 105] width 398 height 15
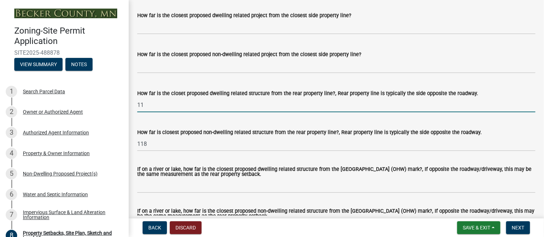
type input "1"
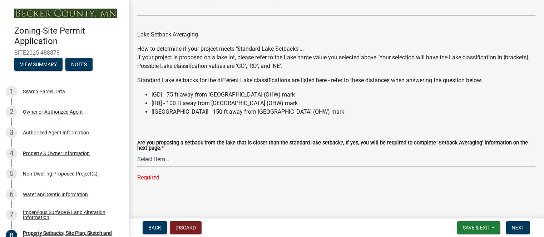
scroll to position [2172, 0]
click at [160, 159] on select "Select Item... Yes No N/A" at bounding box center [336, 159] width 398 height 15
click at [137, 152] on select "Select Item... Yes No N/A" at bounding box center [336, 159] width 398 height 15
select select "19d13e65-c93d-443e-910a-7a17299544cc"
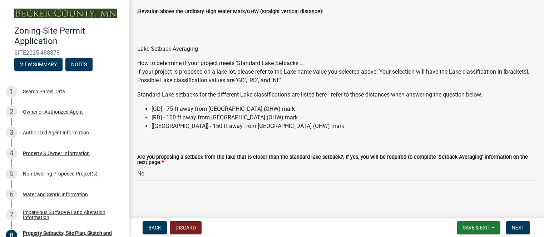
scroll to position [2158, 0]
click at [526, 230] on button "Next" at bounding box center [518, 227] width 24 height 13
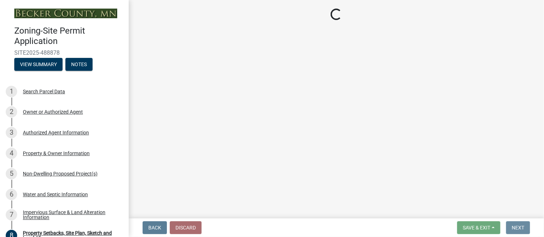
scroll to position [0, 0]
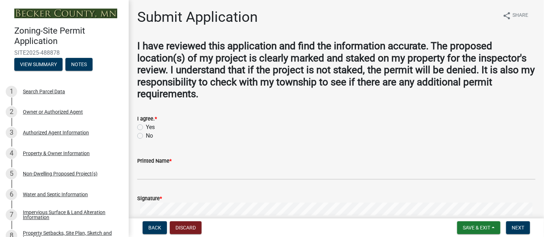
click at [146, 129] on label "Yes" at bounding box center [150, 127] width 9 height 9
click at [146, 128] on input "Yes" at bounding box center [148, 125] width 5 height 5
radio input "true"
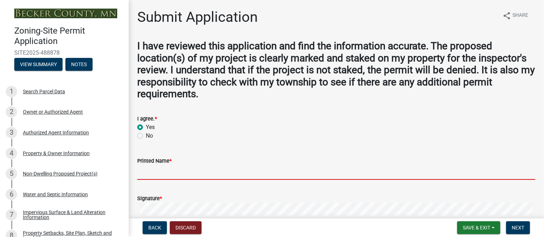
drag, startPoint x: 161, startPoint y: 170, endPoint x: 160, endPoint y: 165, distance: 5.5
click at [161, 170] on input "Printed Name *" at bounding box center [336, 172] width 398 height 15
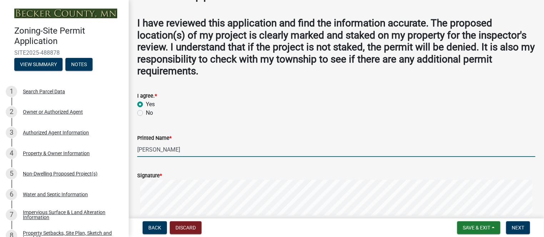
scroll to position [36, 0]
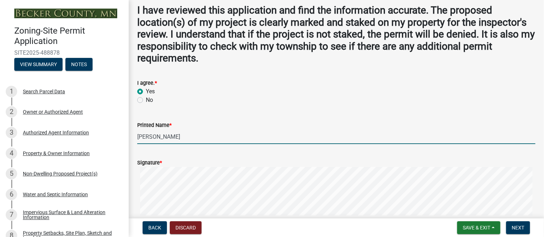
type input "[PERSON_NAME]"
click at [140, 161] on label "Signature *" at bounding box center [149, 162] width 25 height 5
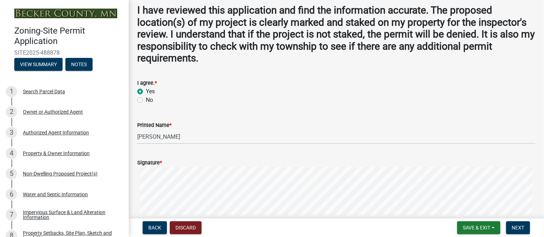
click at [164, 162] on div "Signature *" at bounding box center [336, 162] width 398 height 9
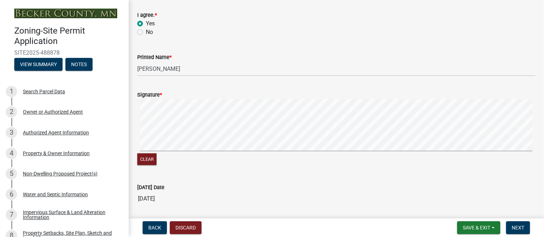
scroll to position [107, 0]
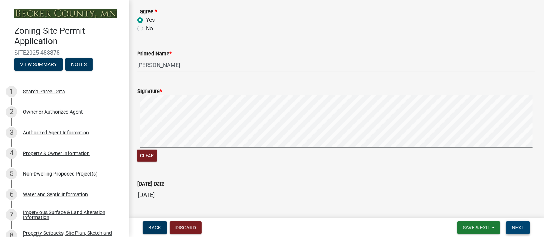
click at [520, 228] on span "Next" at bounding box center [518, 228] width 13 height 6
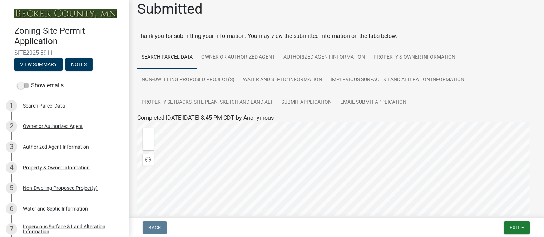
scroll to position [0, 0]
